Goal: Task Accomplishment & Management: Manage account settings

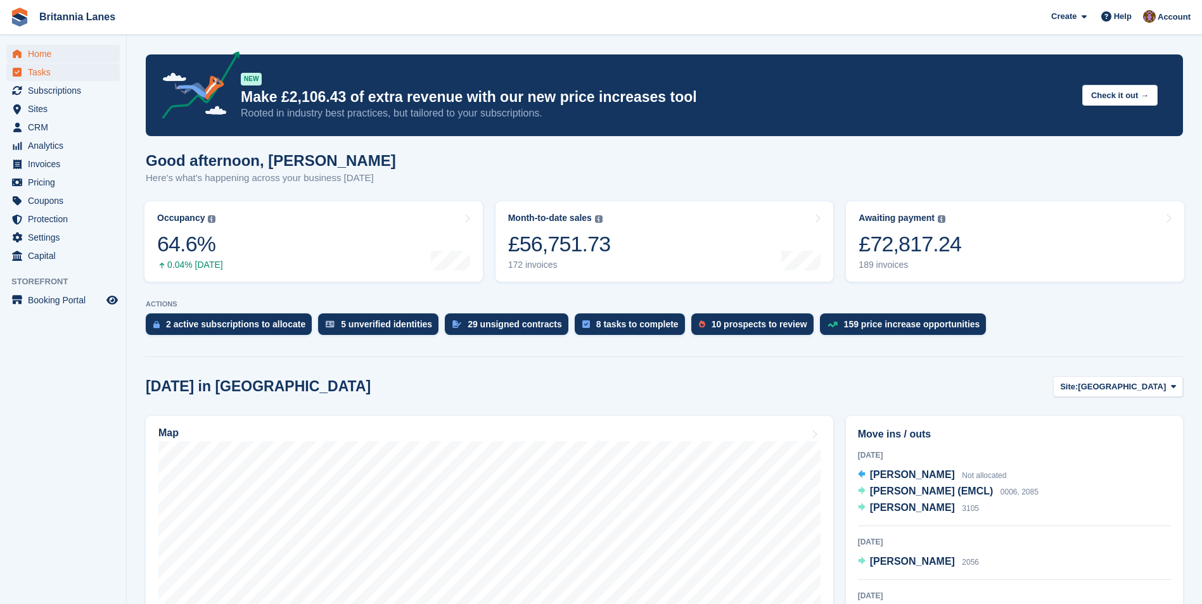
scroll to position [317, 0]
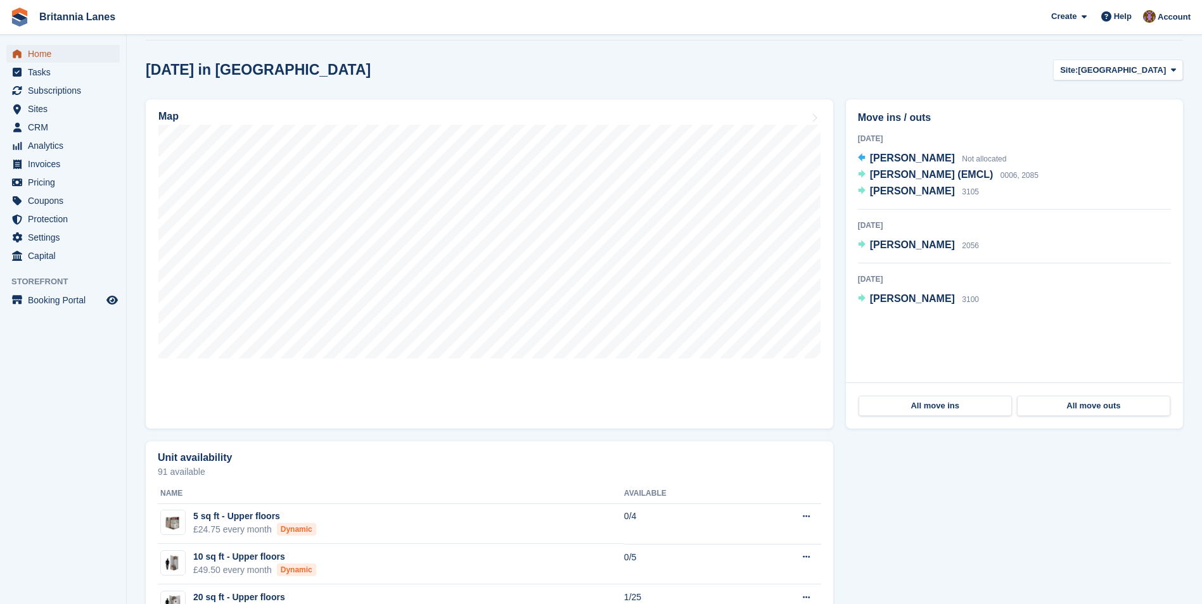
click at [51, 53] on span "Home" at bounding box center [66, 54] width 76 height 18
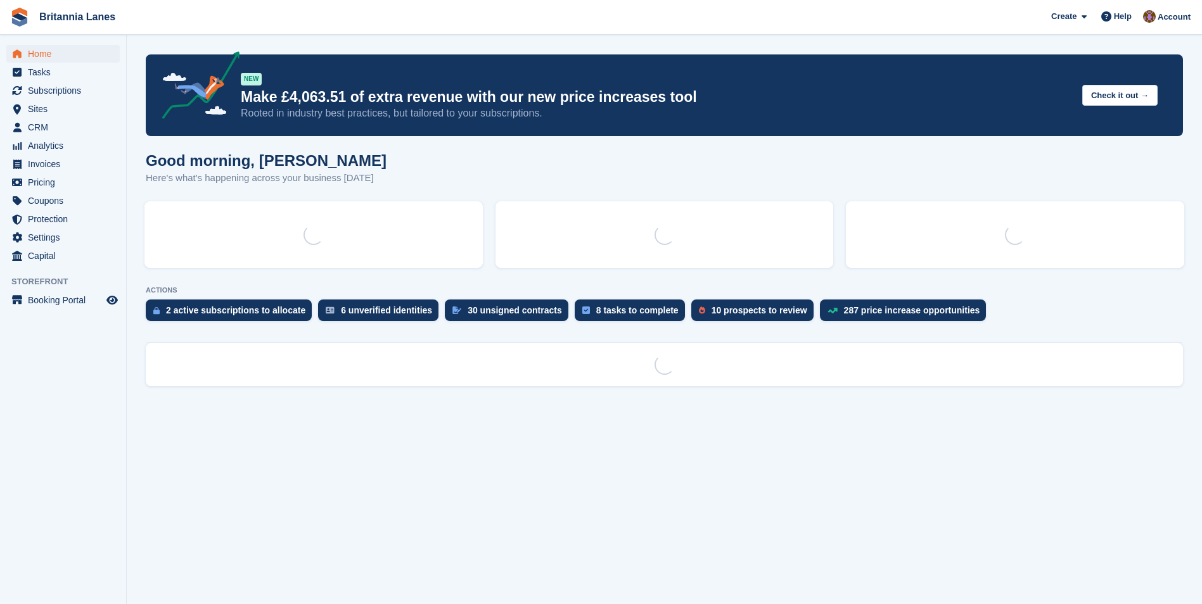
scroll to position [0, 0]
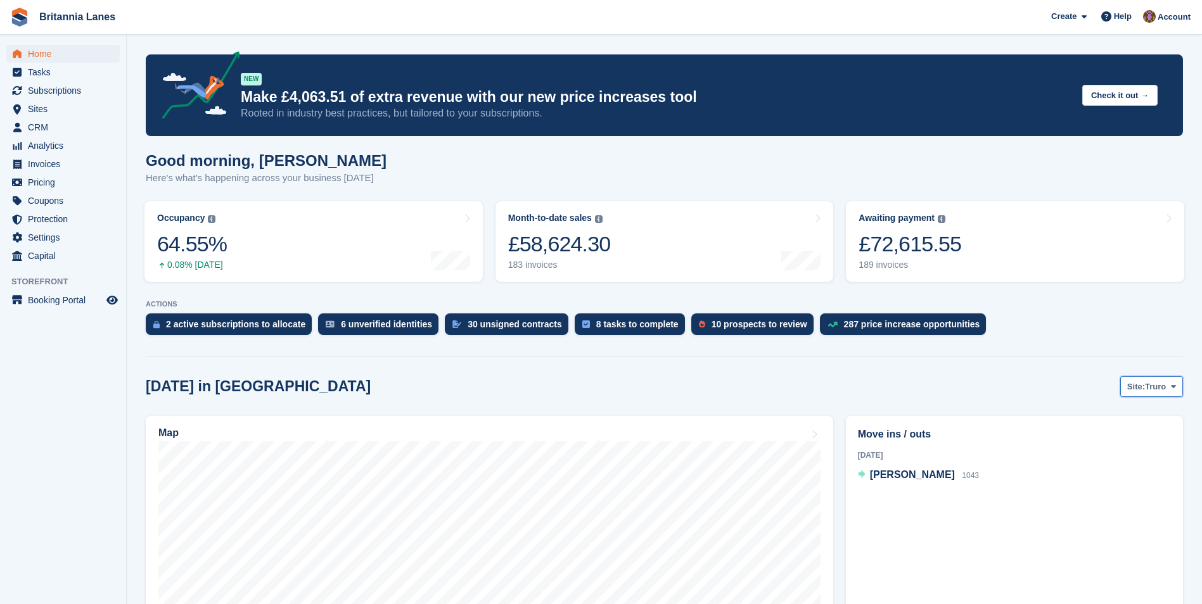
click at [1175, 388] on icon at bounding box center [1173, 387] width 5 height 8
click at [1125, 460] on link "[GEOGRAPHIC_DATA]" at bounding box center [1120, 462] width 114 height 23
click at [59, 144] on span "Analytics" at bounding box center [66, 146] width 76 height 18
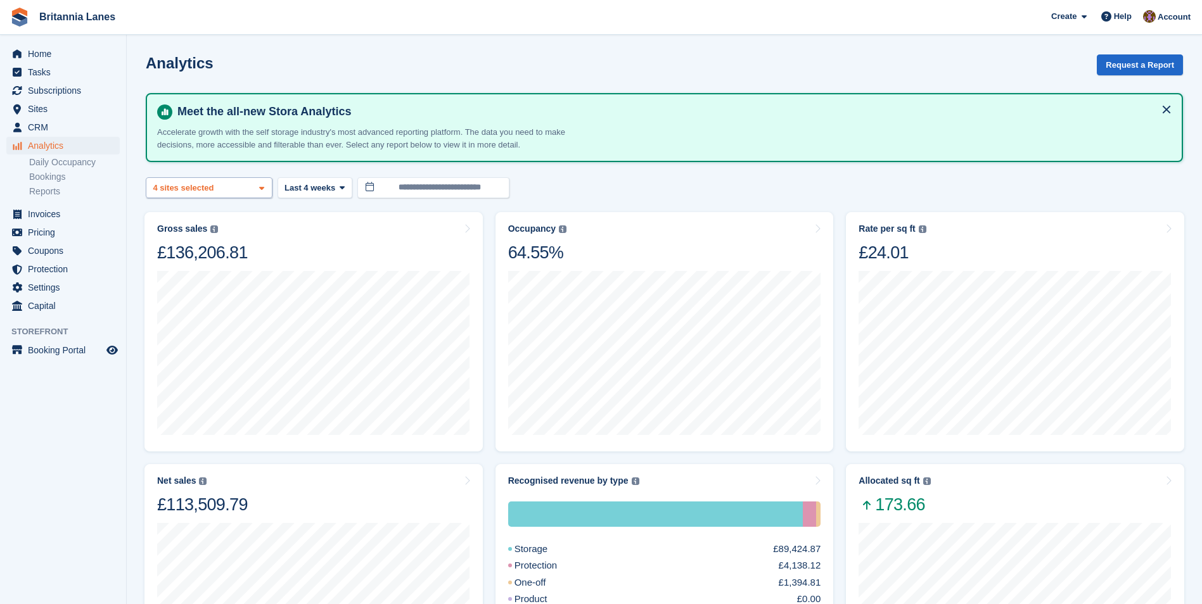
click at [234, 191] on div "Truro 2 sites selected 3 sites selected 4 sites selected" at bounding box center [209, 187] width 127 height 21
click at [176, 247] on div "Truro" at bounding box center [208, 247] width 115 height 21
click at [183, 267] on div "Falmouth" at bounding box center [208, 268] width 115 height 21
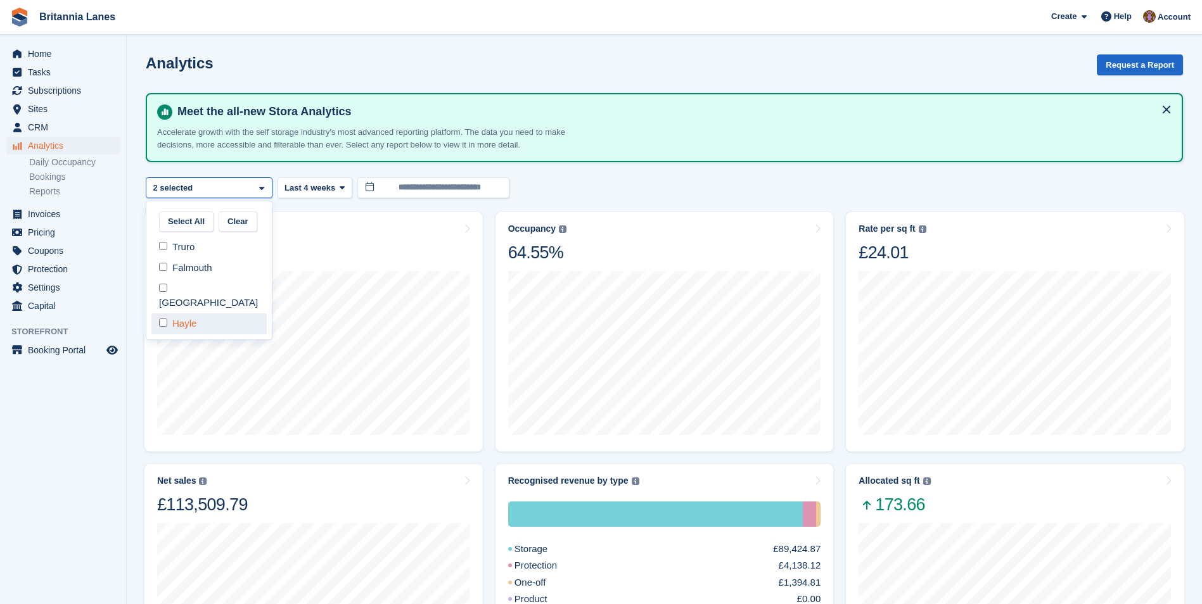
click at [182, 314] on div "Hayle" at bounding box center [208, 324] width 115 height 21
select select "****"
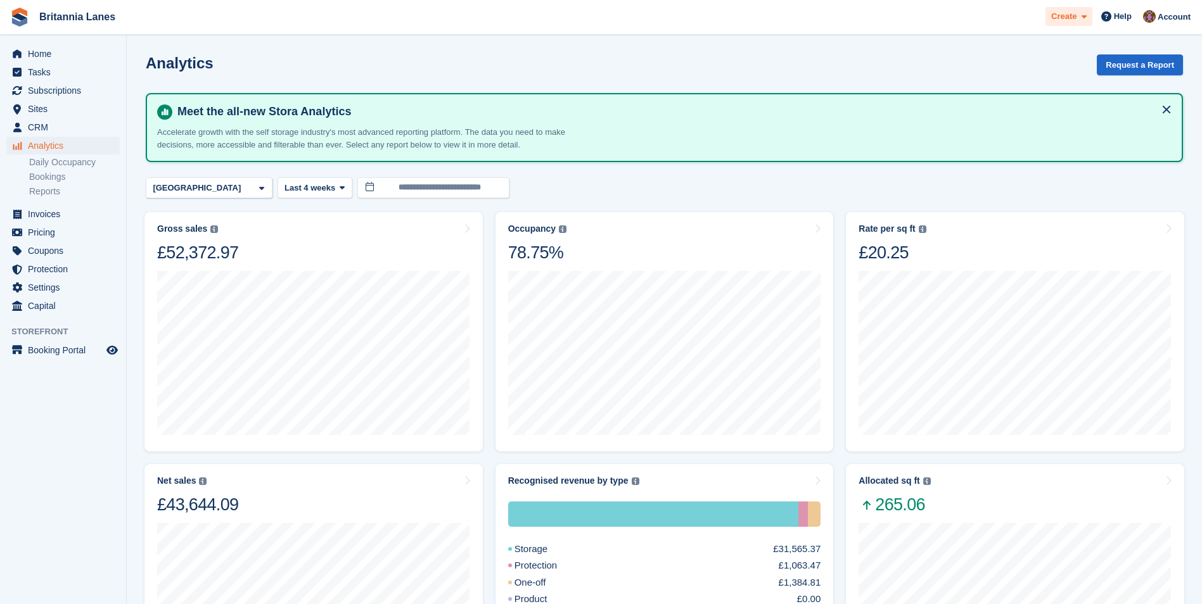
click at [1086, 15] on icon at bounding box center [1083, 17] width 5 height 8
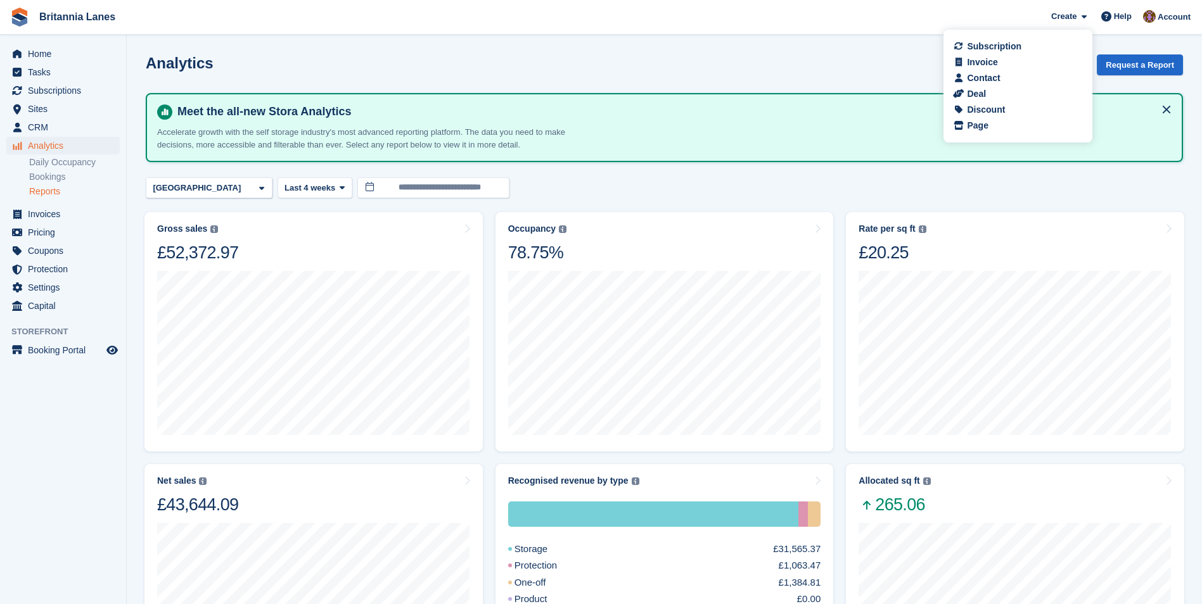
click at [55, 195] on link "Reports" at bounding box center [74, 192] width 91 height 12
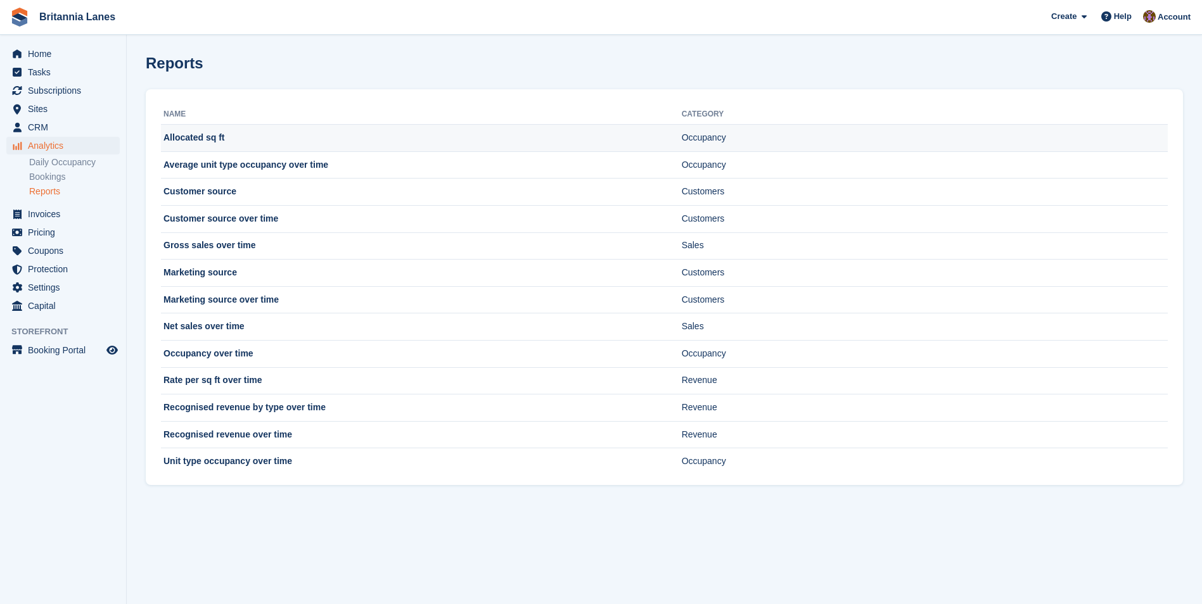
click at [403, 141] on td "Allocated sq ft" at bounding box center [421, 138] width 521 height 27
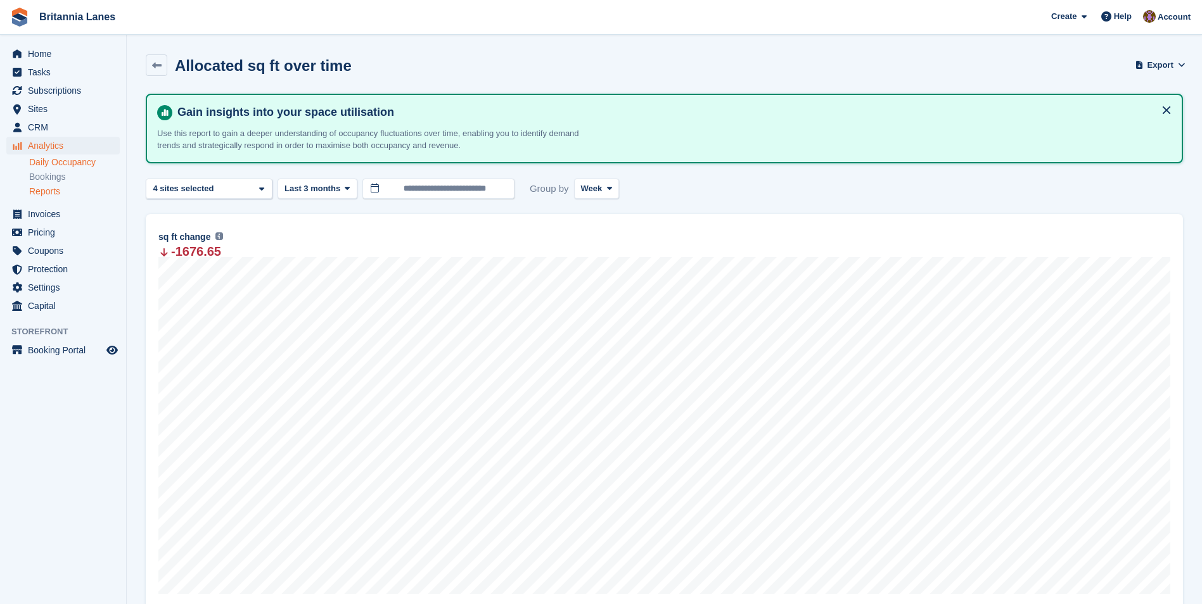
click at [72, 165] on link "Daily Occupancy" at bounding box center [74, 162] width 91 height 12
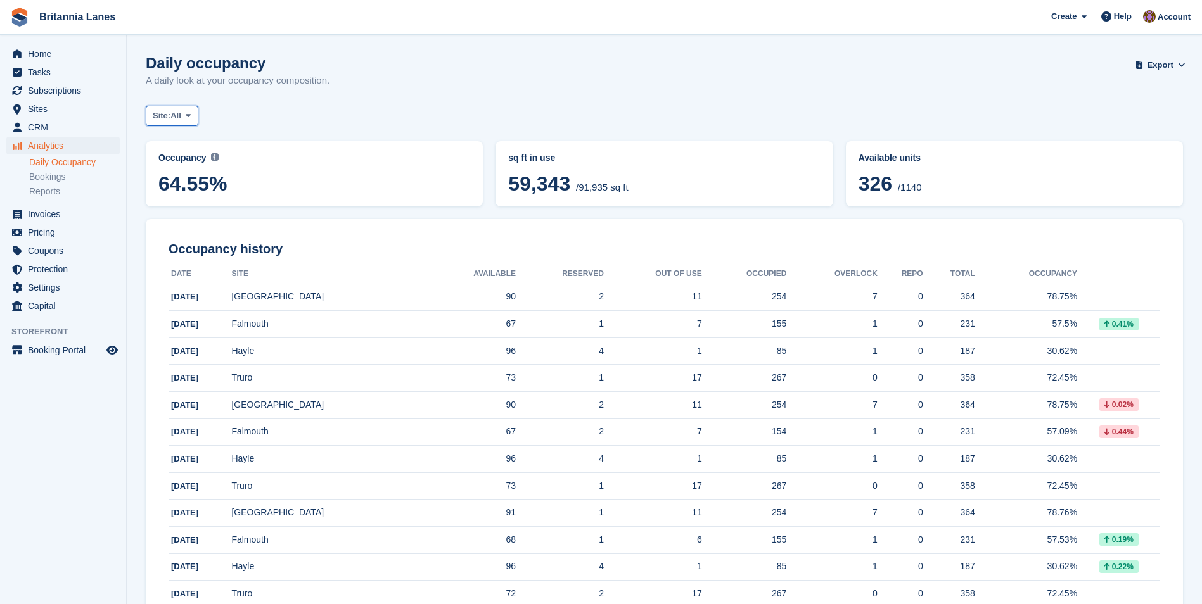
click at [190, 120] on span at bounding box center [188, 116] width 10 height 10
click at [72, 108] on span "Sites" at bounding box center [66, 109] width 76 height 18
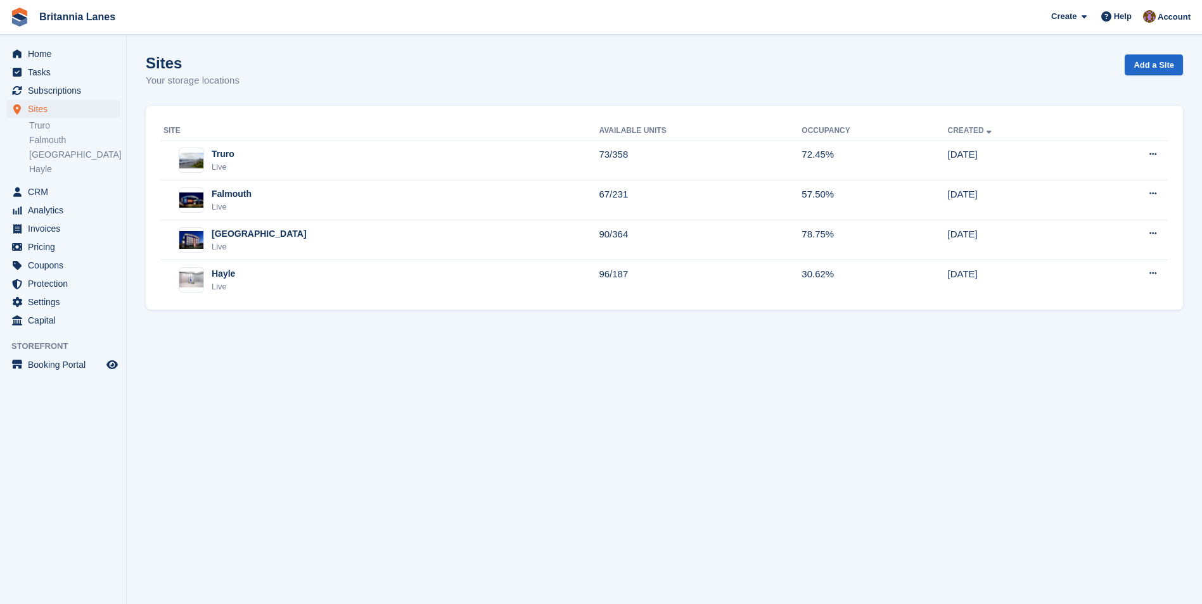
click at [56, 161] on li "[GEOGRAPHIC_DATA]" at bounding box center [77, 154] width 97 height 13
click at [58, 156] on link "[GEOGRAPHIC_DATA]" at bounding box center [74, 155] width 91 height 12
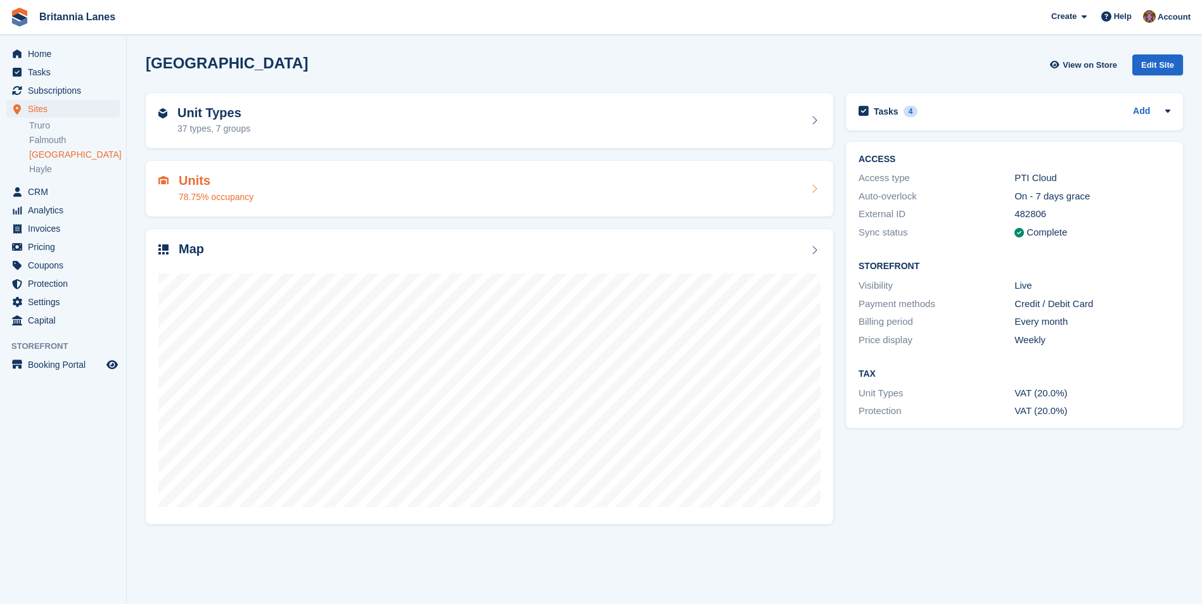
click at [681, 201] on div "Units 78.75% occupancy" at bounding box center [489, 189] width 662 height 30
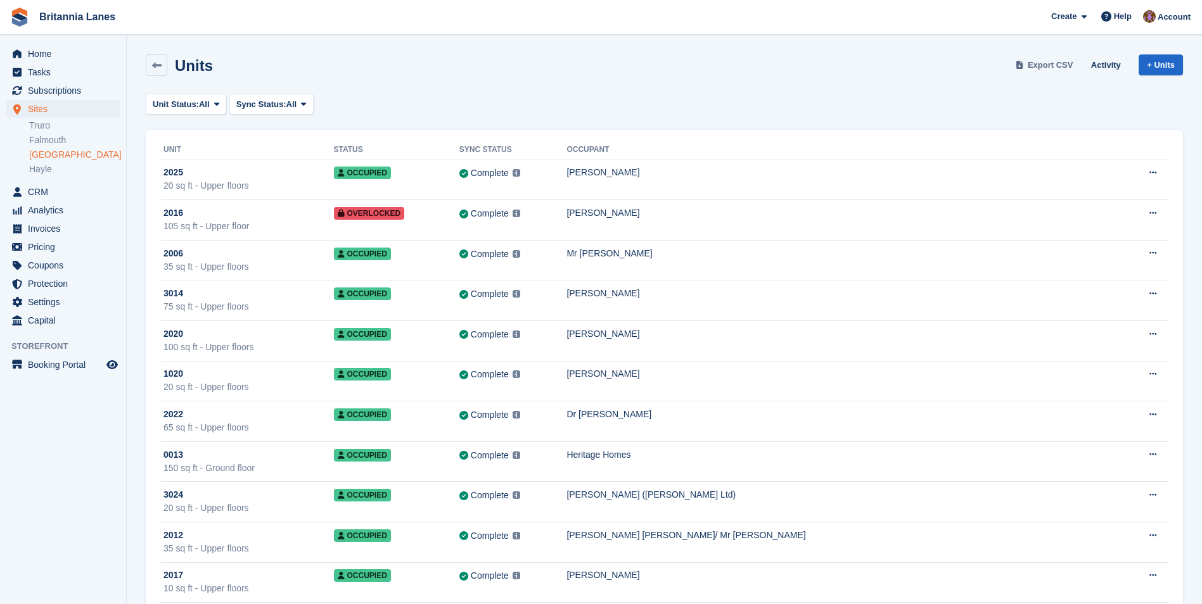
click at [1048, 67] on span "Export CSV" at bounding box center [1050, 65] width 46 height 13
click at [811, 66] on div "Units Export CSV Activity + Units" at bounding box center [664, 65] width 1037 height 22
click at [51, 58] on span "Home" at bounding box center [66, 54] width 76 height 18
click at [37, 49] on span "Home" at bounding box center [66, 54] width 76 height 18
